Goal: Information Seeking & Learning: Find specific fact

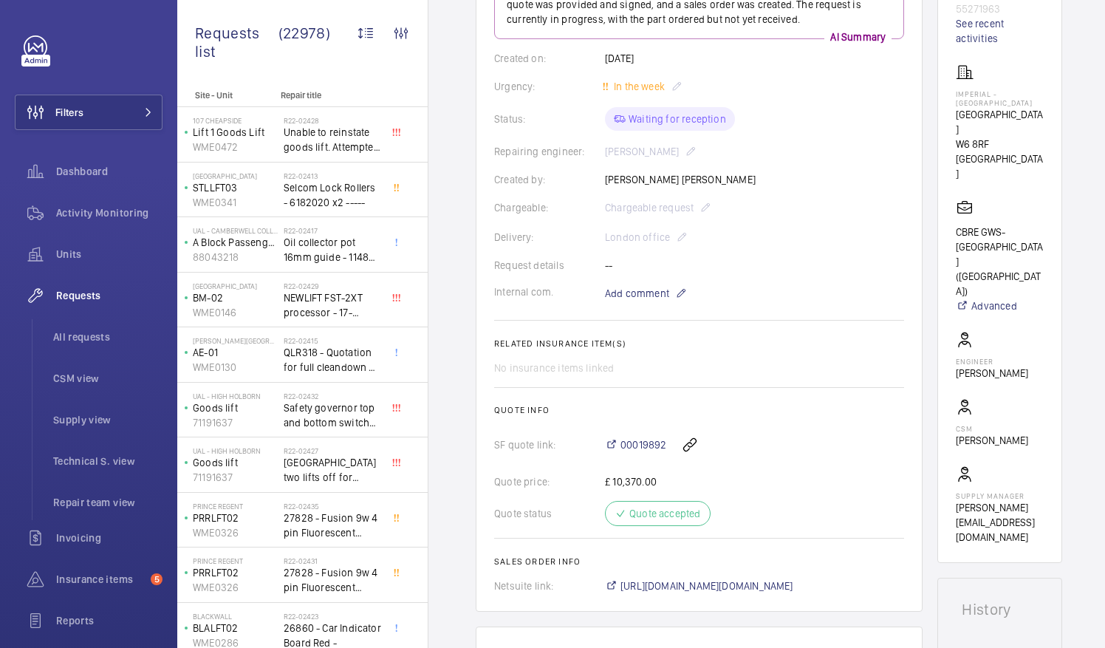
scroll to position [226, 0]
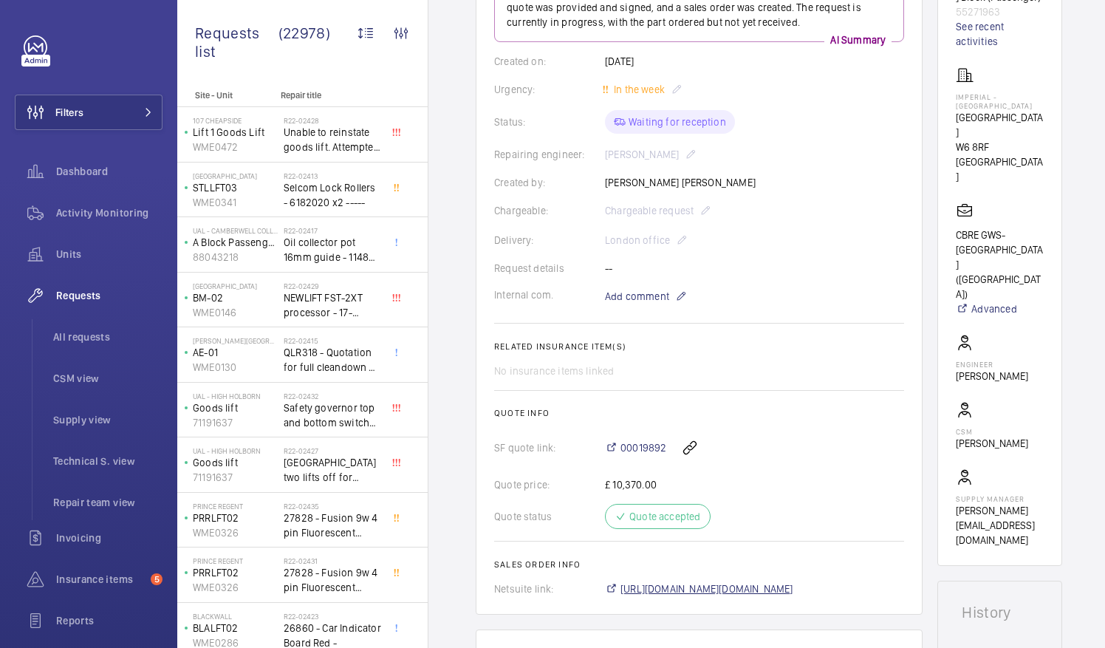
click at [790, 591] on span "[URL][DOMAIN_NAME][DOMAIN_NAME]" at bounding box center [707, 588] width 173 height 15
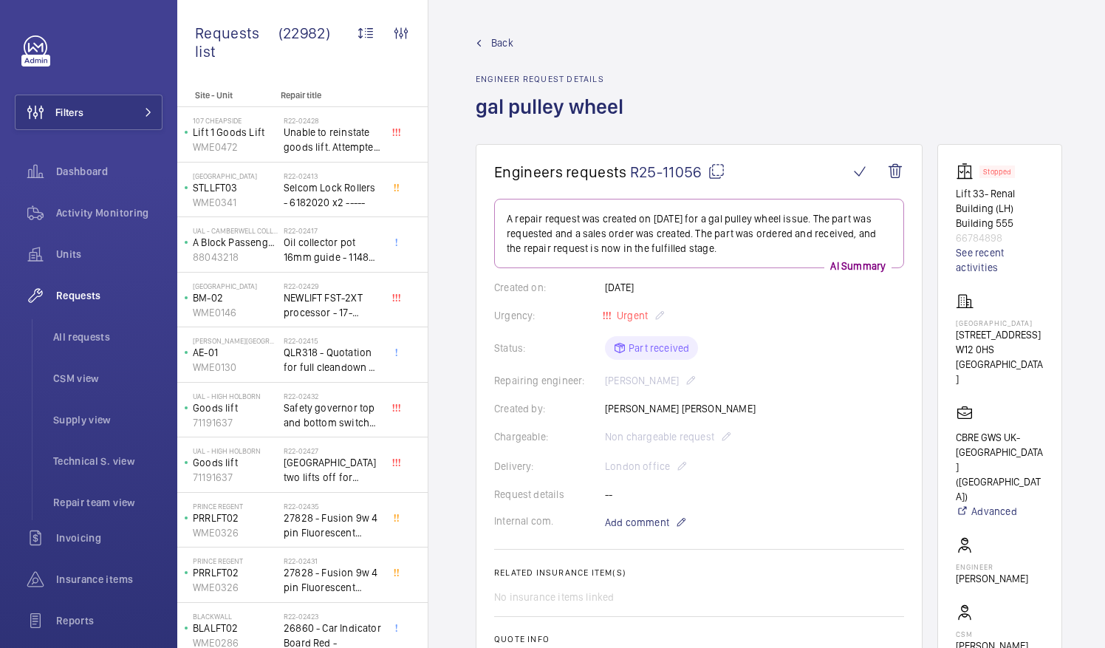
click at [714, 171] on mat-icon at bounding box center [717, 172] width 18 height 18
drag, startPoint x: 973, startPoint y: 322, endPoint x: 1015, endPoint y: 330, distance: 42.9
click at [1015, 327] on p "[GEOGRAPHIC_DATA]" at bounding box center [1000, 322] width 88 height 9
drag, startPoint x: 1015, startPoint y: 330, endPoint x: 982, endPoint y: 326, distance: 32.8
copy p "[GEOGRAPHIC_DATA]"
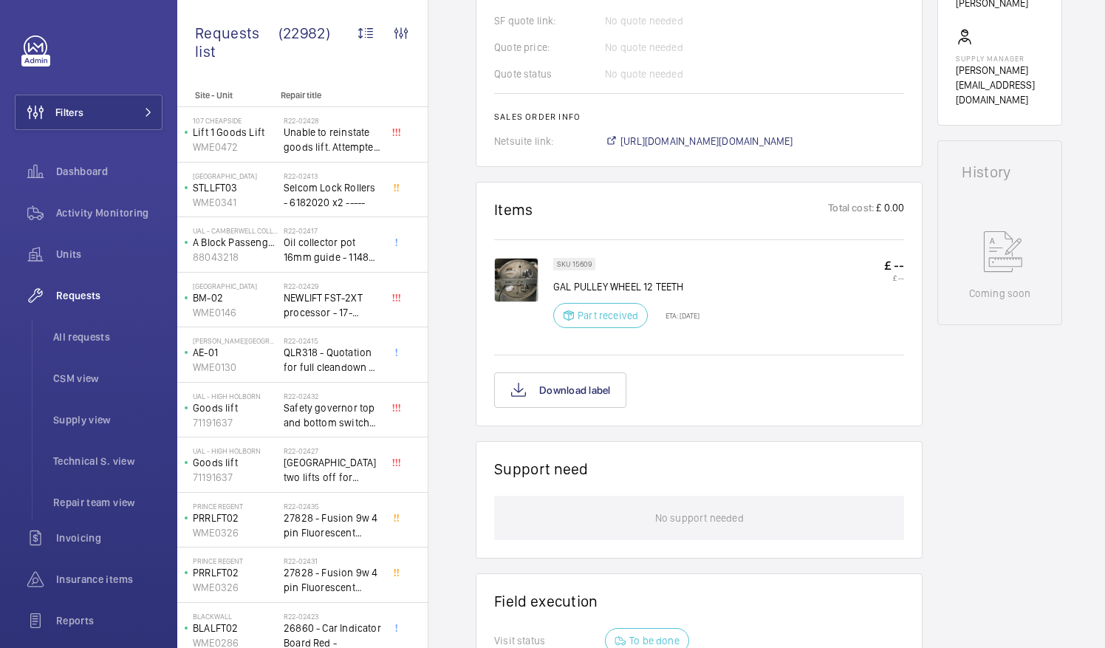
scroll to position [644, 0]
drag, startPoint x: 575, startPoint y: 280, endPoint x: 639, endPoint y: 282, distance: 64.3
click at [639, 282] on p "GAL PULLEY WHEEL 12 TEETH" at bounding box center [626, 285] width 146 height 15
drag, startPoint x: 639, startPoint y: 282, endPoint x: 630, endPoint y: 284, distance: 9.1
copy p "PULLEY WHEEL"
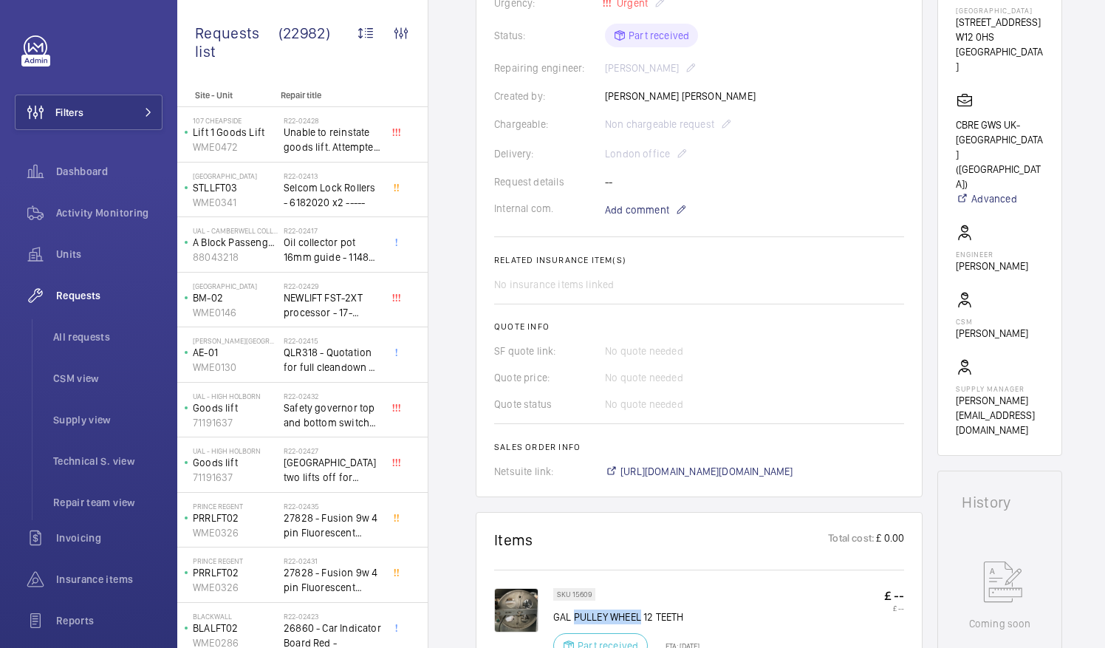
scroll to position [0, 0]
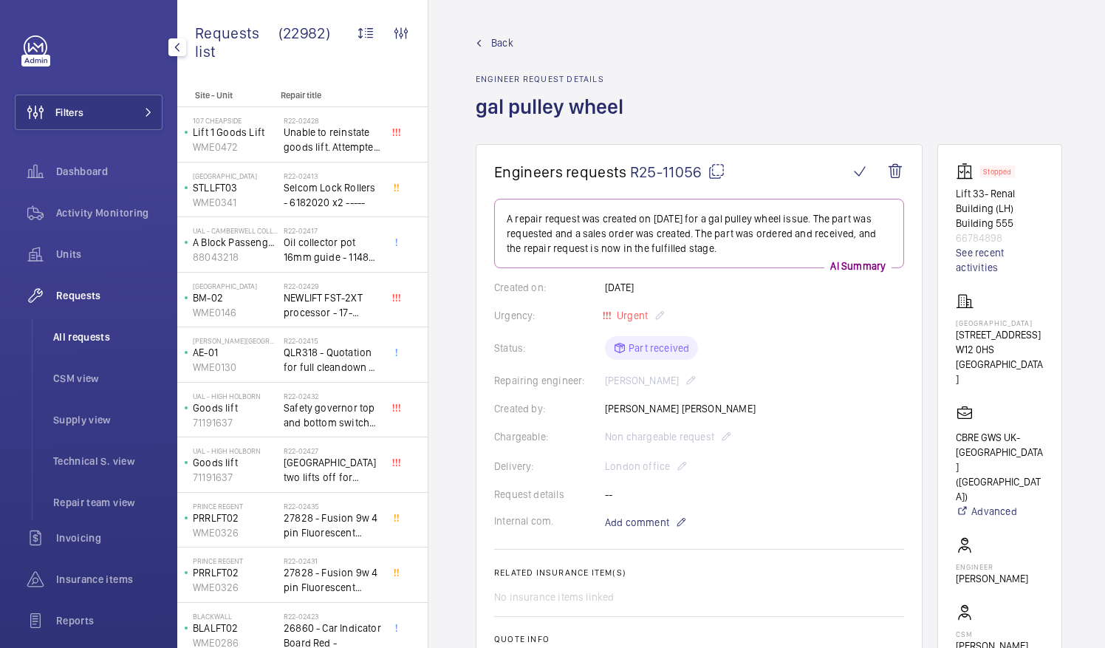
click at [86, 340] on span "All requests" at bounding box center [107, 336] width 109 height 15
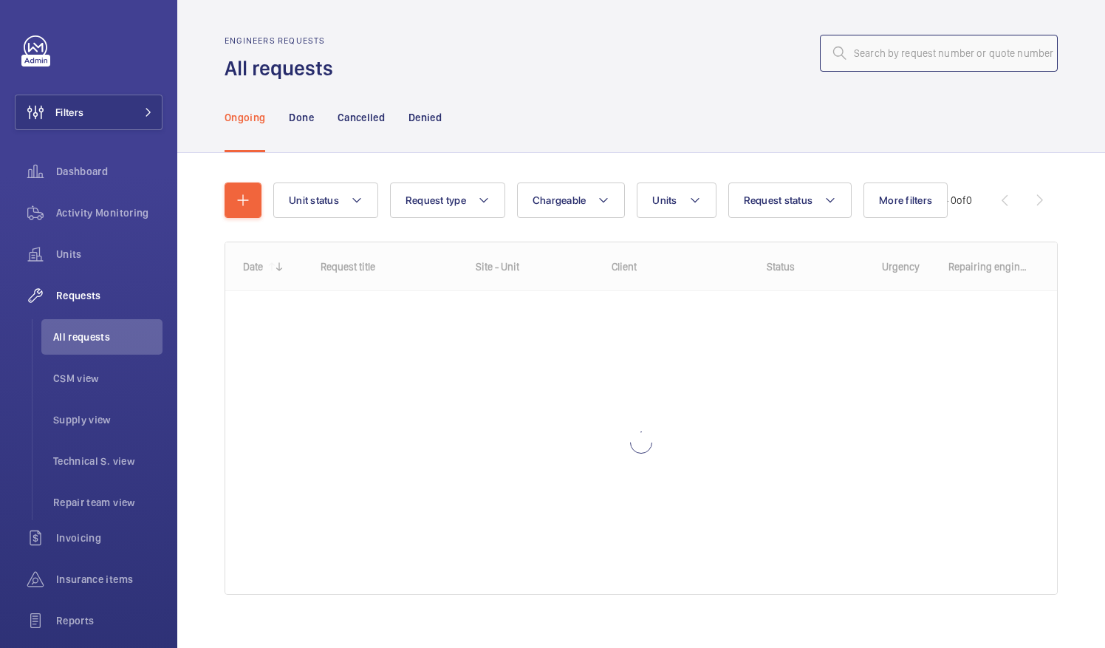
click at [859, 62] on input "text" at bounding box center [939, 53] width 238 height 37
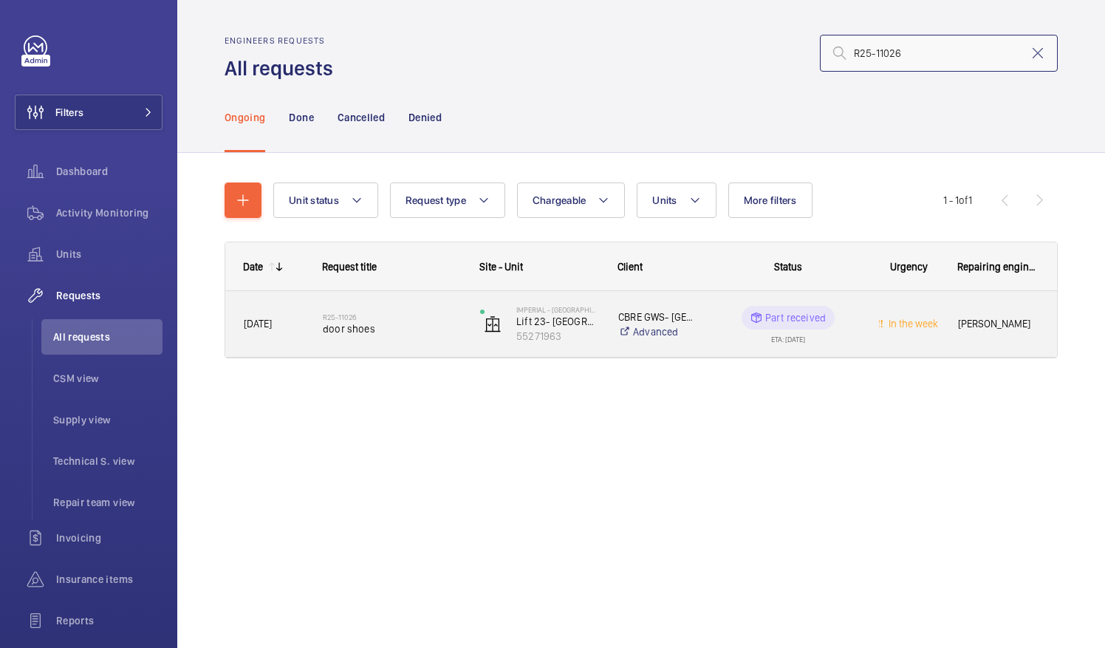
type input "R25-11026"
click at [347, 328] on span "door shoes" at bounding box center [392, 328] width 138 height 15
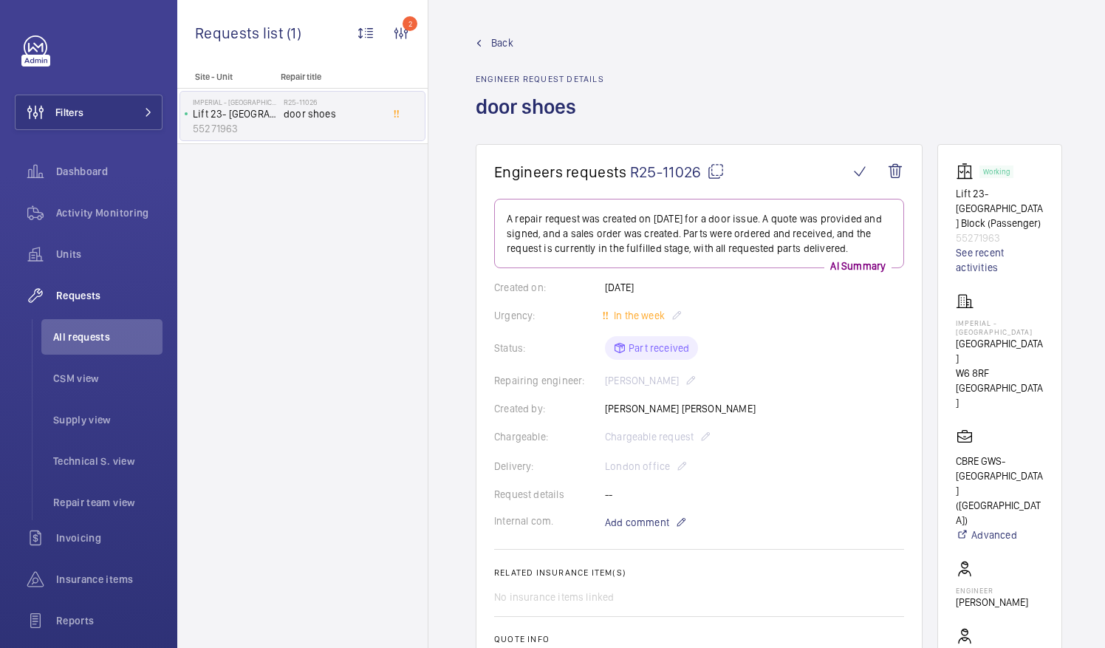
click at [713, 168] on mat-icon at bounding box center [716, 172] width 18 height 18
drag, startPoint x: 972, startPoint y: 318, endPoint x: 1047, endPoint y: 332, distance: 76.5
click at [1047, 332] on wm-front-card "Working Lift [GEOGRAPHIC_DATA] Block (Passenger) 55271963 See recent activities…" at bounding box center [999, 468] width 125 height 648
drag, startPoint x: 1047, startPoint y: 332, endPoint x: 1045, endPoint y: 351, distance: 19.4
click at [1044, 351] on p "[GEOGRAPHIC_DATA]" at bounding box center [1000, 351] width 88 height 30
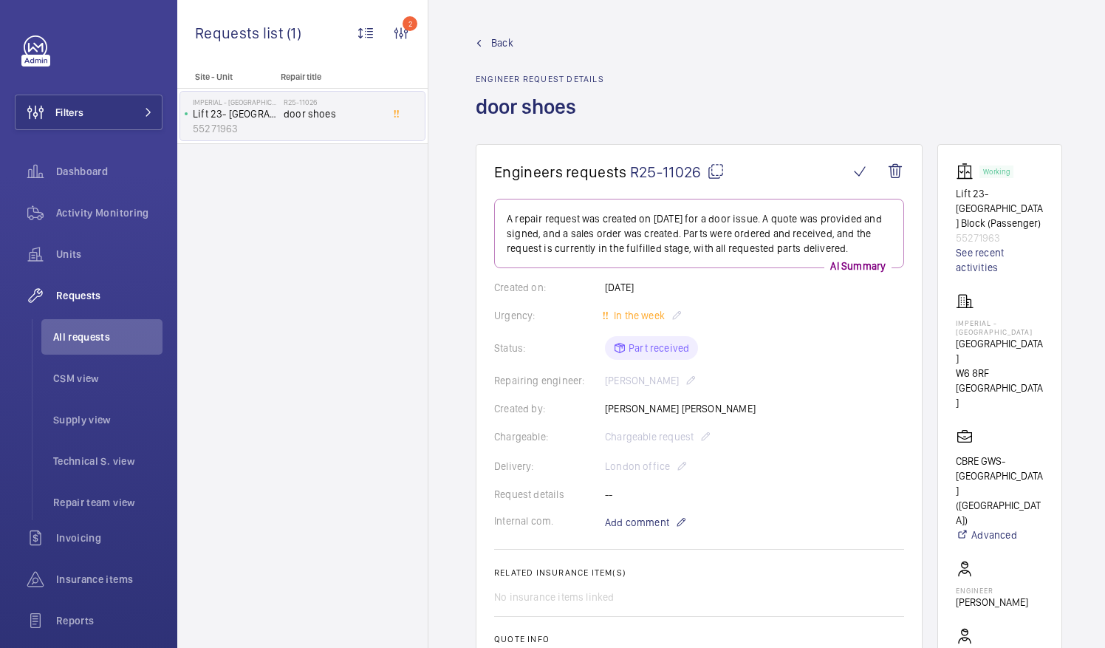
drag, startPoint x: 1045, startPoint y: 351, endPoint x: 971, endPoint y: 319, distance: 80.4
click at [971, 319] on wm-front-card "Working Lift [GEOGRAPHIC_DATA] Block (Passenger) 55271963 See recent activities…" at bounding box center [999, 468] width 125 height 648
drag, startPoint x: 973, startPoint y: 318, endPoint x: 1045, endPoint y: 330, distance: 72.7
click at [1044, 330] on p "Imperial - [GEOGRAPHIC_DATA]" at bounding box center [1000, 327] width 88 height 18
drag, startPoint x: 1045, startPoint y: 330, endPoint x: 1011, endPoint y: 329, distance: 33.2
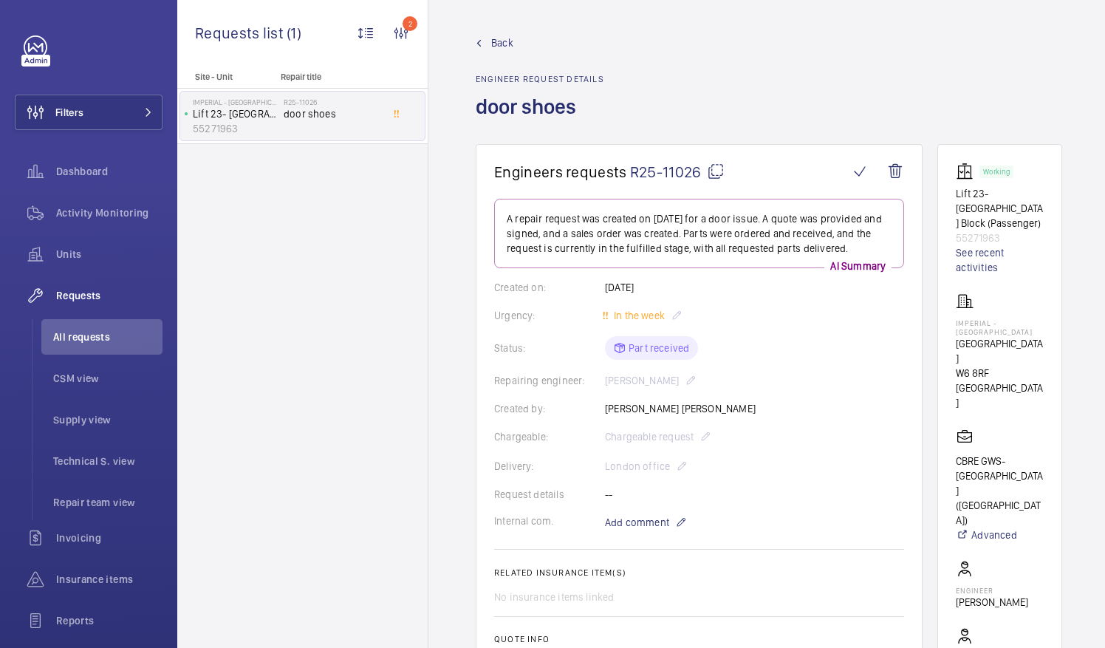
copy p "Imperial - [GEOGRAPHIC_DATA]"
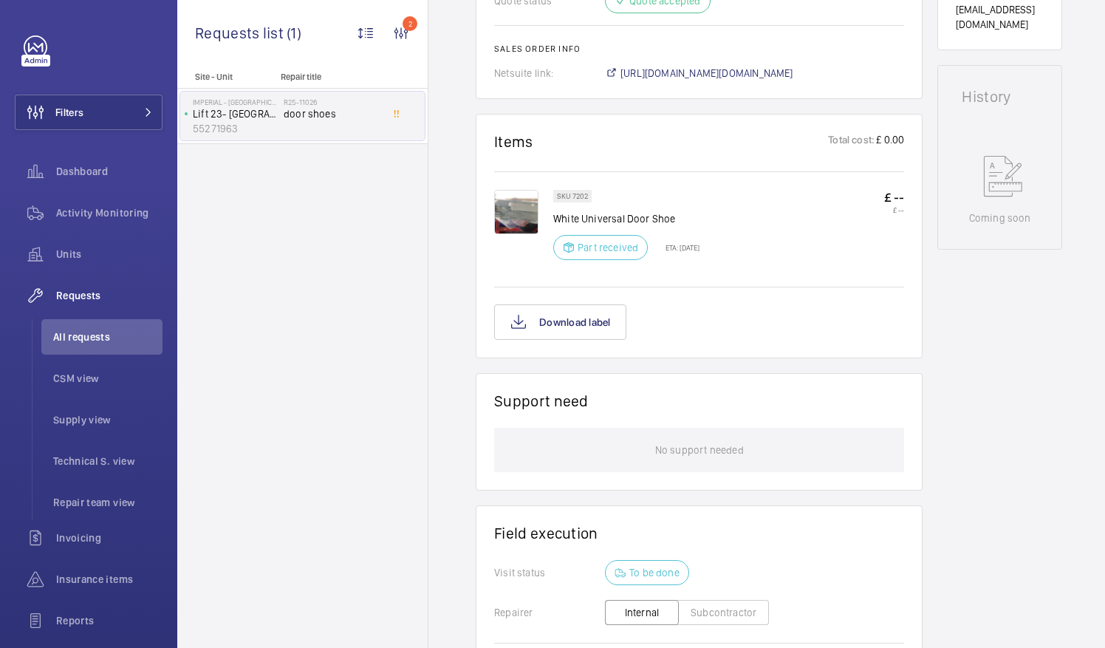
scroll to position [745, 0]
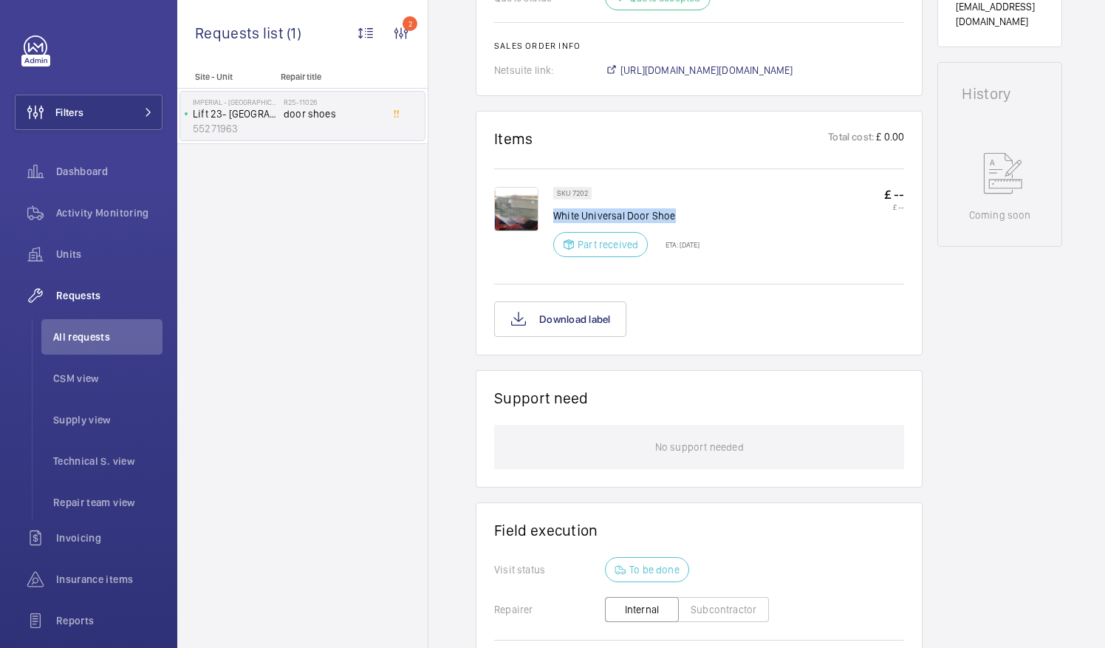
drag, startPoint x: 553, startPoint y: 210, endPoint x: 681, endPoint y: 216, distance: 128.7
click at [681, 216] on p "White Universal Door Shoe" at bounding box center [626, 215] width 146 height 15
drag, startPoint x: 681, startPoint y: 216, endPoint x: 641, endPoint y: 215, distance: 39.9
copy p "White Universal Door Shoe"
